Goal: Check status

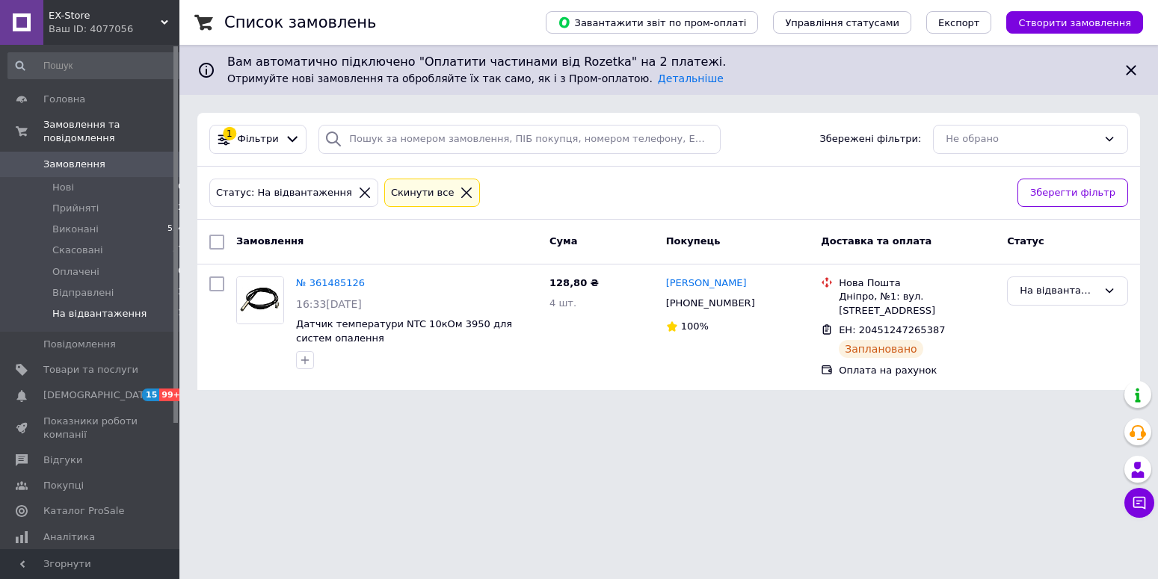
click at [121, 307] on span "На відвантаження" at bounding box center [99, 313] width 94 height 13
click at [342, 282] on link "№ 361485126" at bounding box center [330, 282] width 69 height 11
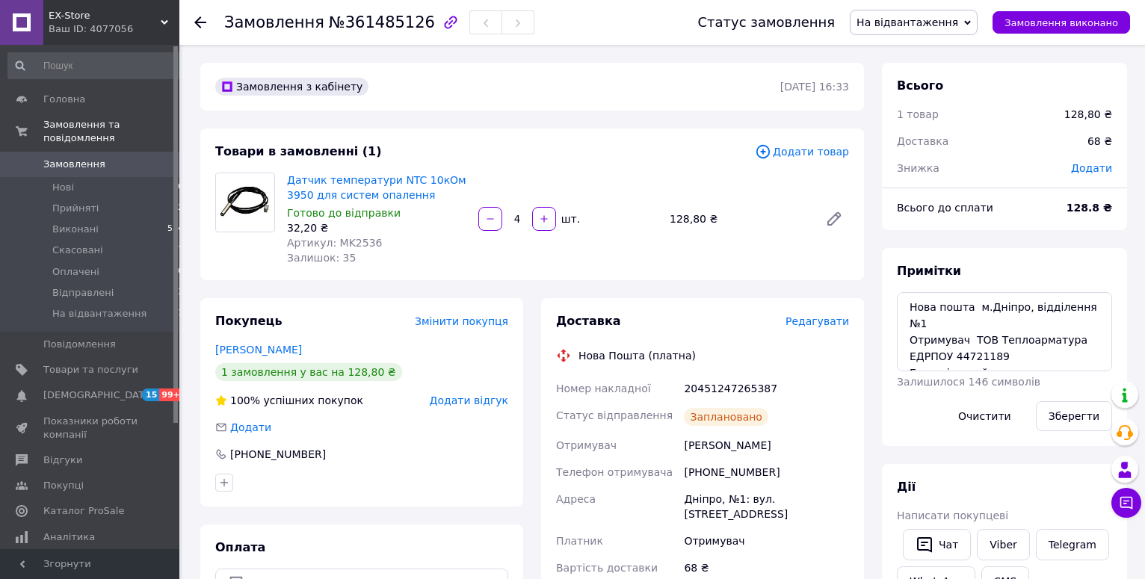
click at [975, 20] on span "На відвантаження" at bounding box center [914, 22] width 128 height 25
click at [934, 143] on li "Відправлені" at bounding box center [914, 142] width 126 height 22
click at [137, 304] on li "На відвантаження 1" at bounding box center [96, 318] width 192 height 28
